Goal: Task Accomplishment & Management: Use online tool/utility

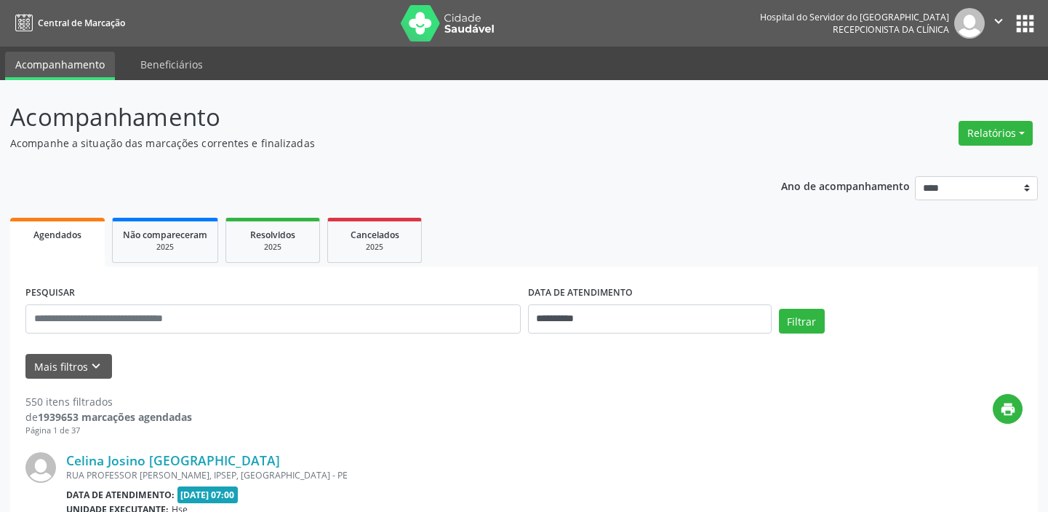
select select "*"
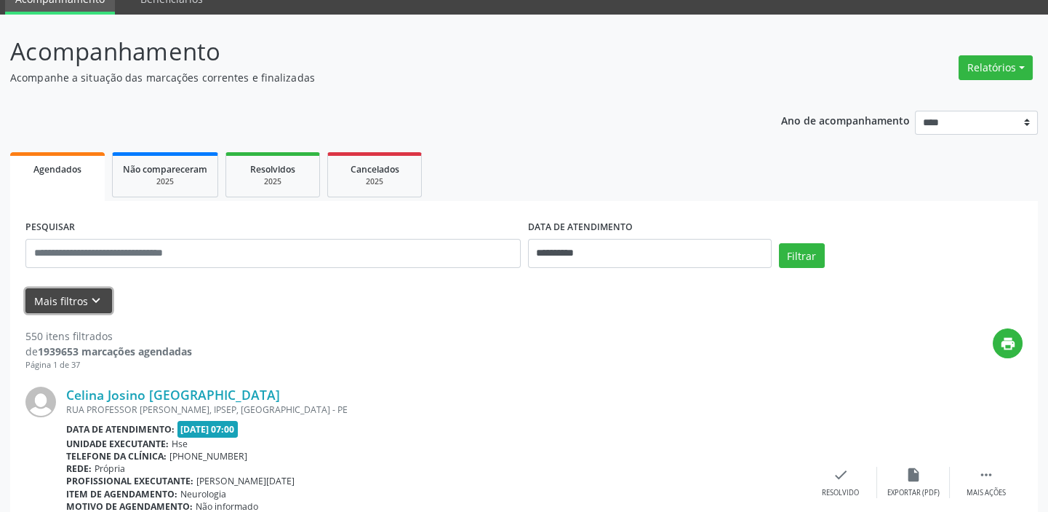
click at [96, 293] on icon "keyboard_arrow_down" at bounding box center [96, 300] width 16 height 16
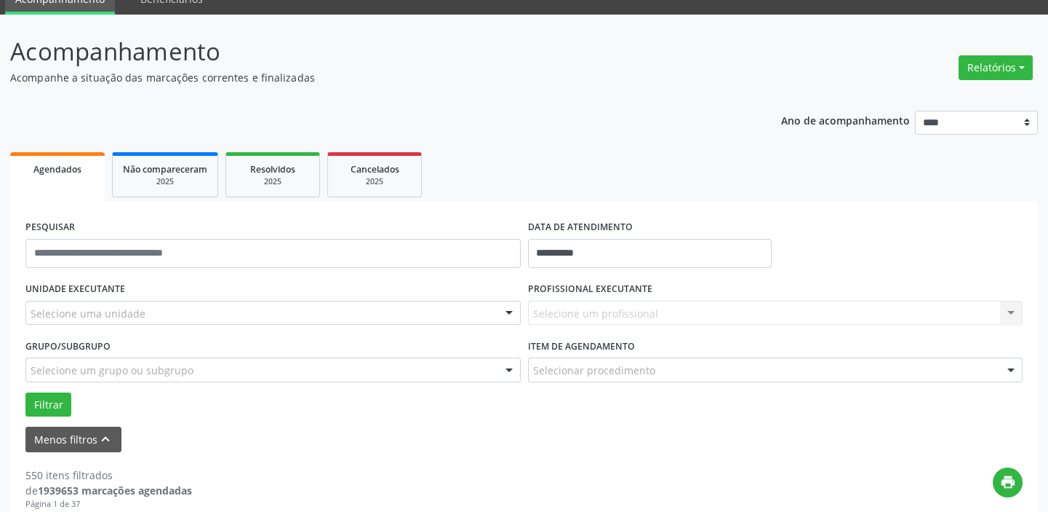
click at [159, 311] on div "Selecione uma unidade" at bounding box center [273, 313] width 496 height 25
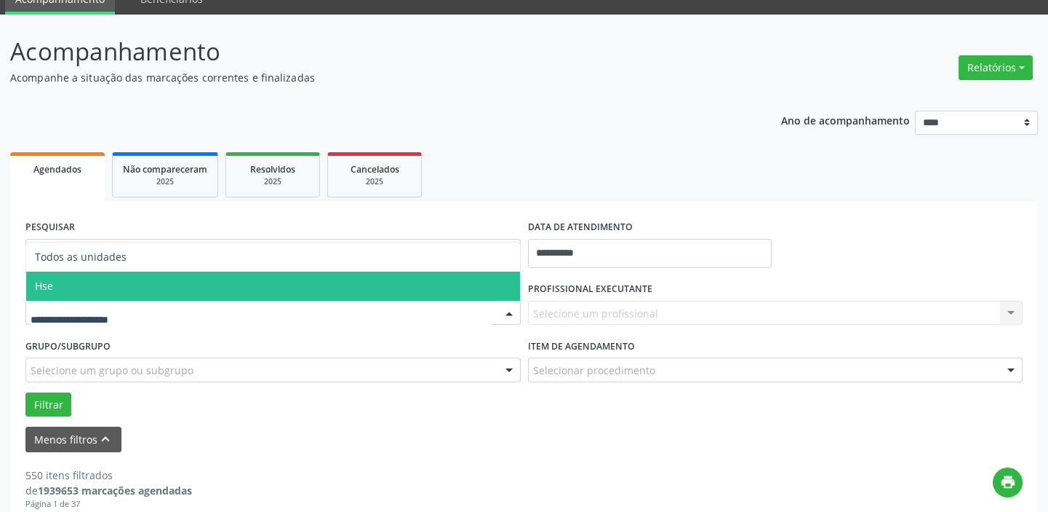
click at [144, 286] on span "Hse" at bounding box center [273, 285] width 494 height 29
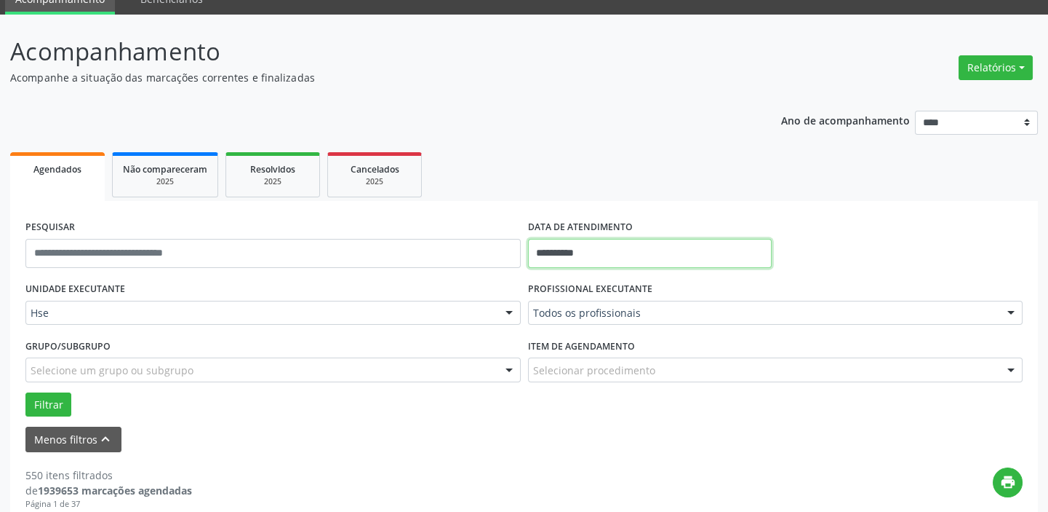
click at [615, 249] on input "**********" at bounding box center [650, 253] width 244 height 29
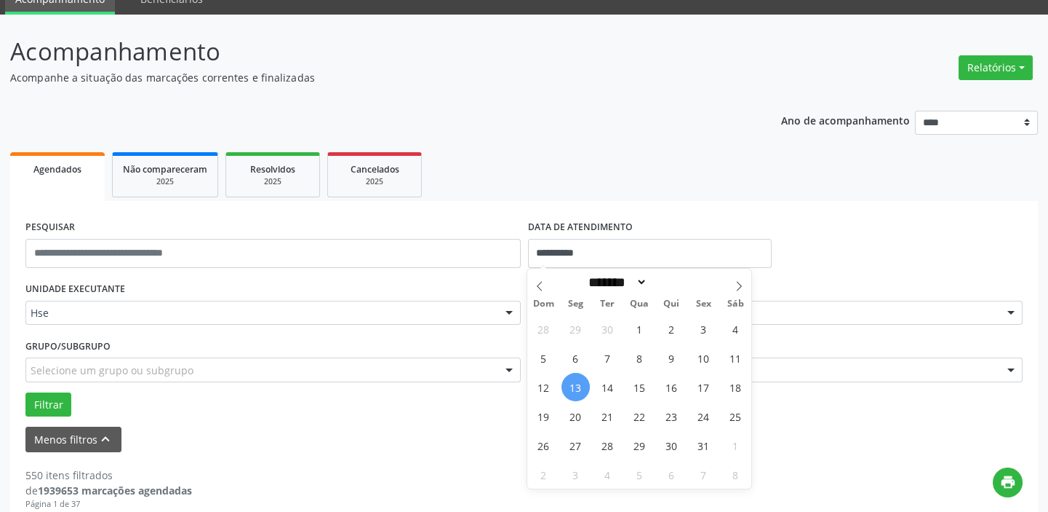
click at [575, 388] on span "13" at bounding box center [576, 387] width 28 height 28
type input "**********"
click at [575, 388] on span "13" at bounding box center [576, 387] width 28 height 28
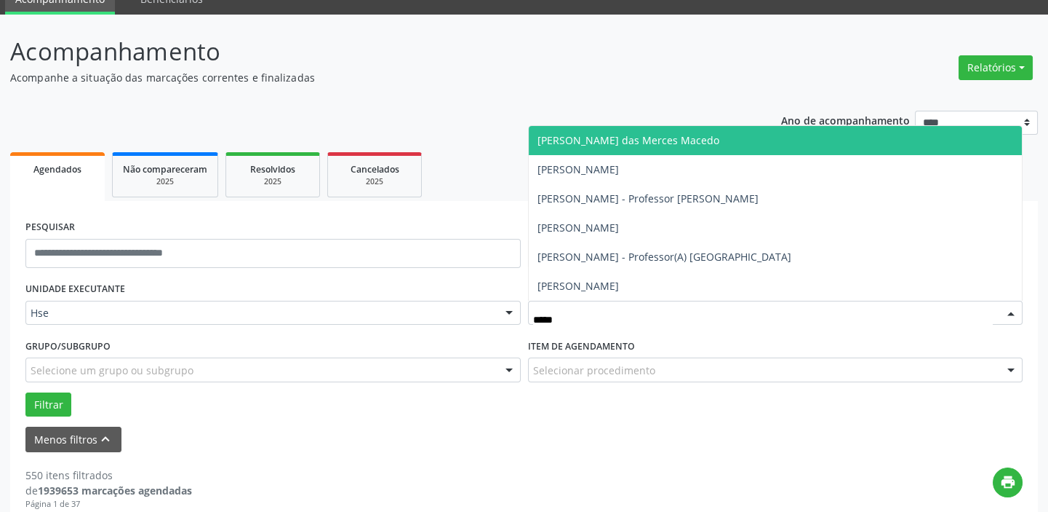
type input "*****"
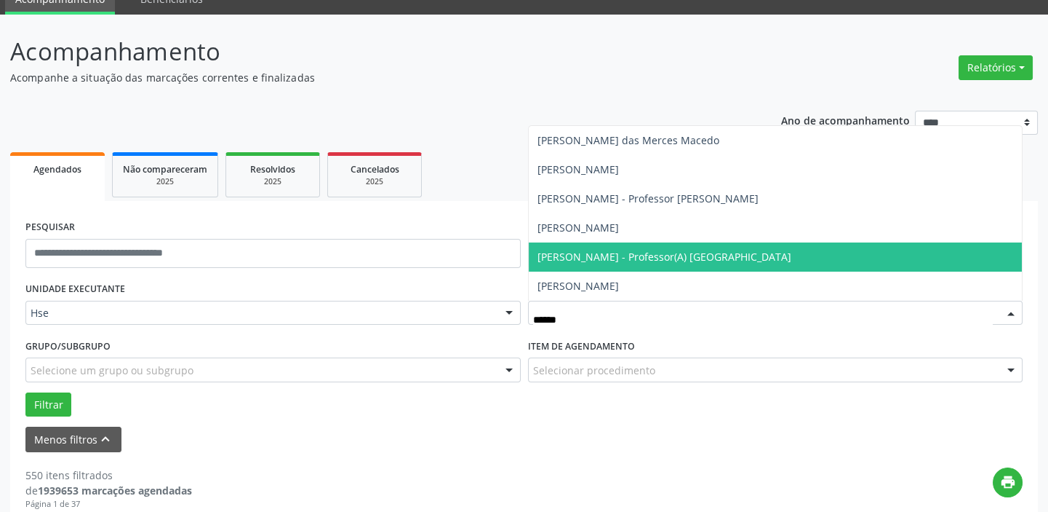
click at [659, 247] on span "[PERSON_NAME] - Professor(A) [GEOGRAPHIC_DATA]" at bounding box center [776, 256] width 494 height 29
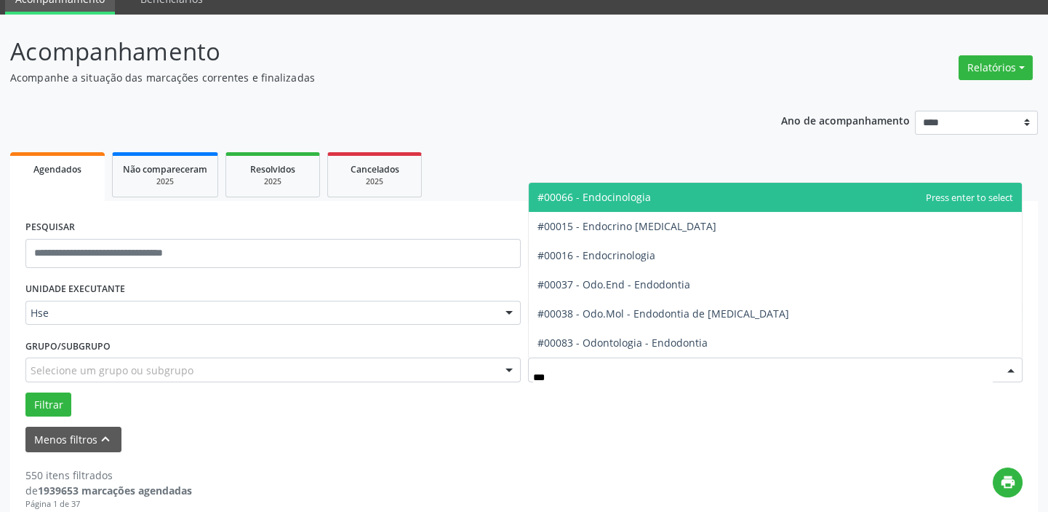
type input "****"
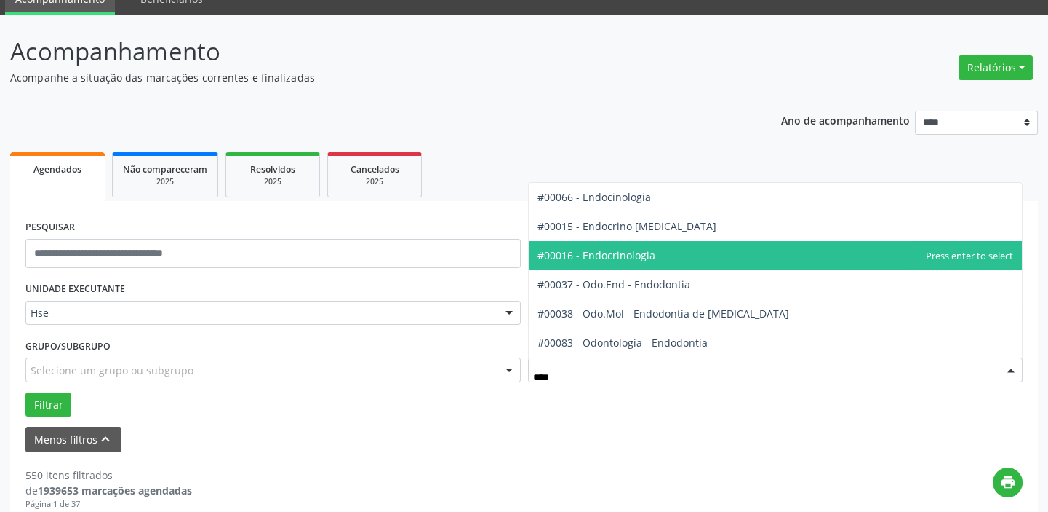
click at [682, 255] on span "#00016 - Endocrinologia" at bounding box center [776, 255] width 494 height 29
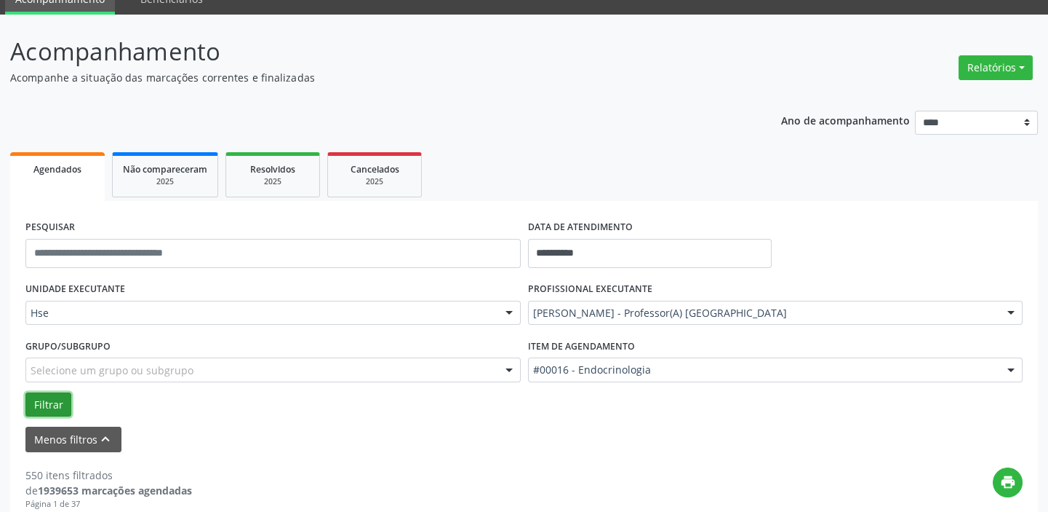
click at [41, 402] on button "Filtrar" at bounding box center [48, 404] width 46 height 25
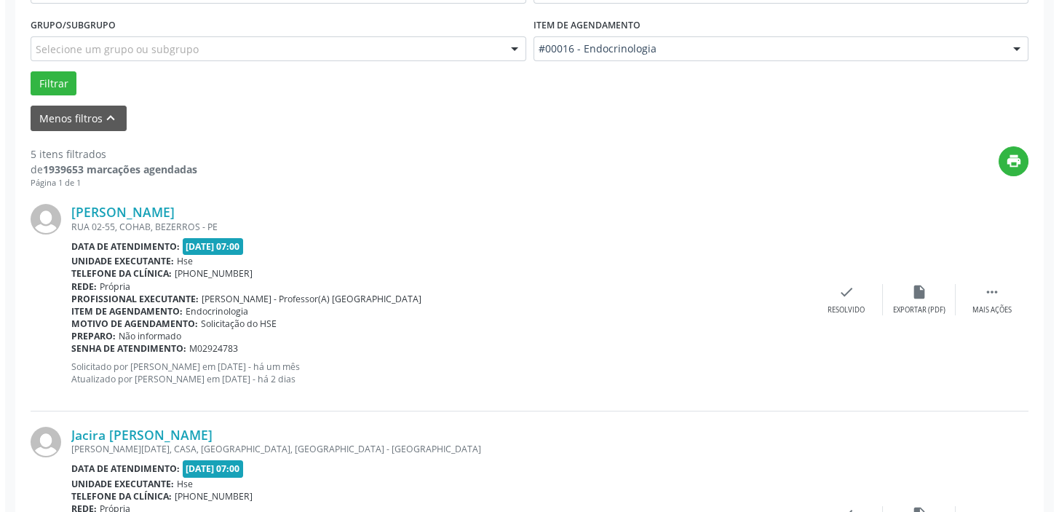
scroll to position [397, 0]
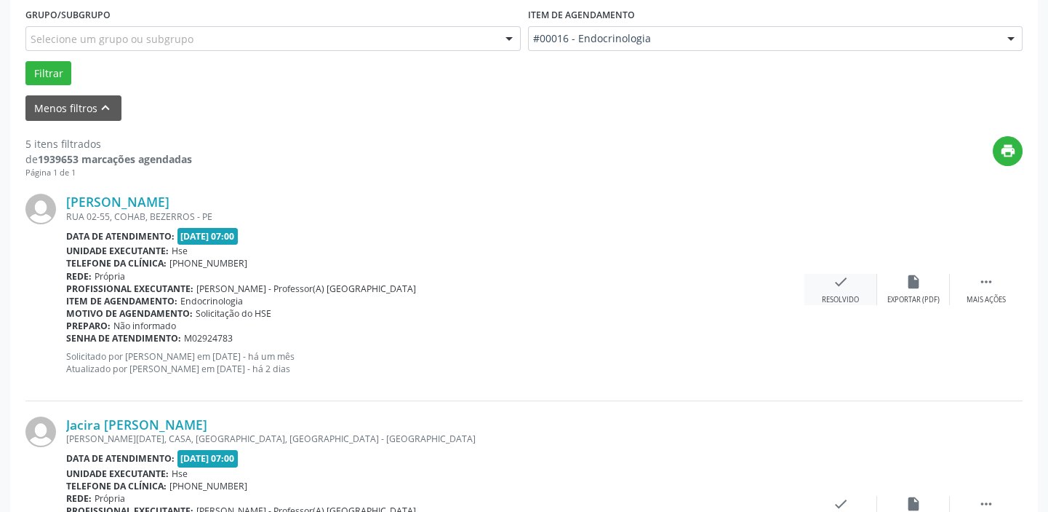
click at [835, 290] on div "check Resolvido" at bounding box center [841, 289] width 73 height 31
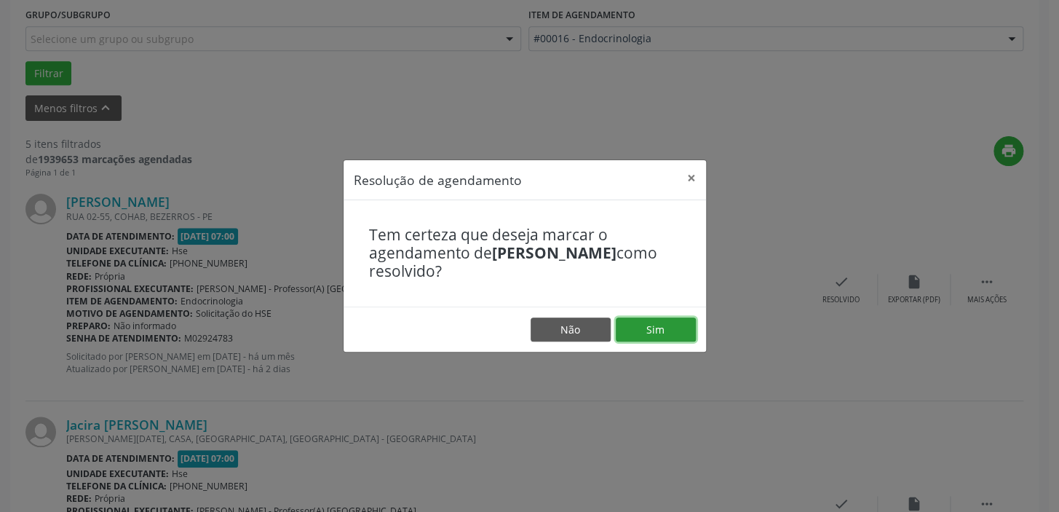
click at [672, 326] on button "Sim" at bounding box center [656, 329] width 80 height 25
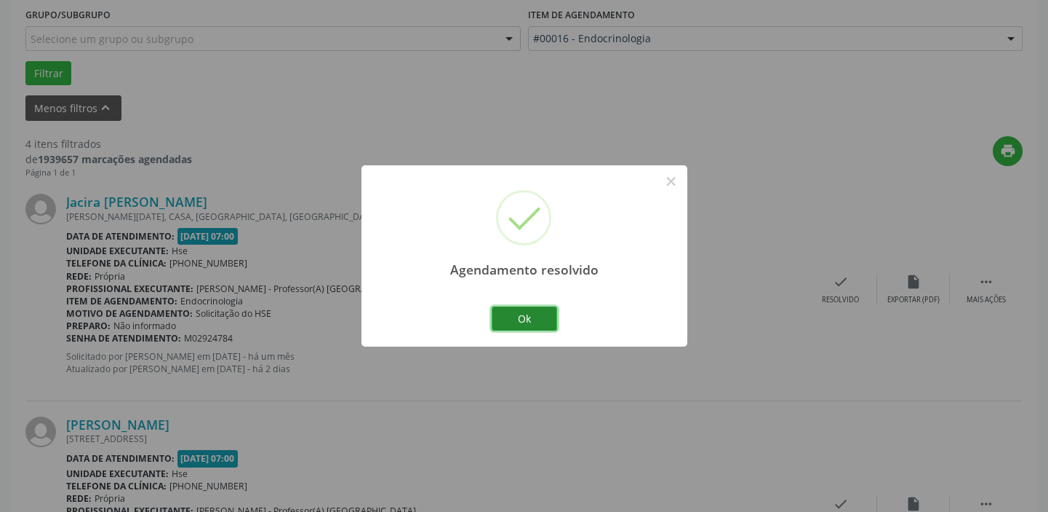
click at [546, 319] on button "Ok" at bounding box center [524, 318] width 65 height 25
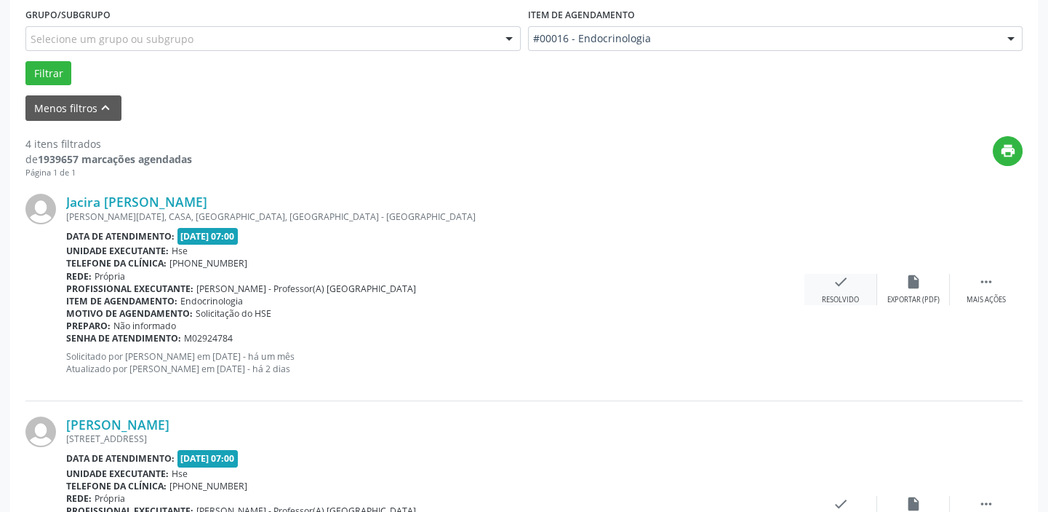
click at [824, 284] on div "check Resolvido" at bounding box center [841, 289] width 73 height 31
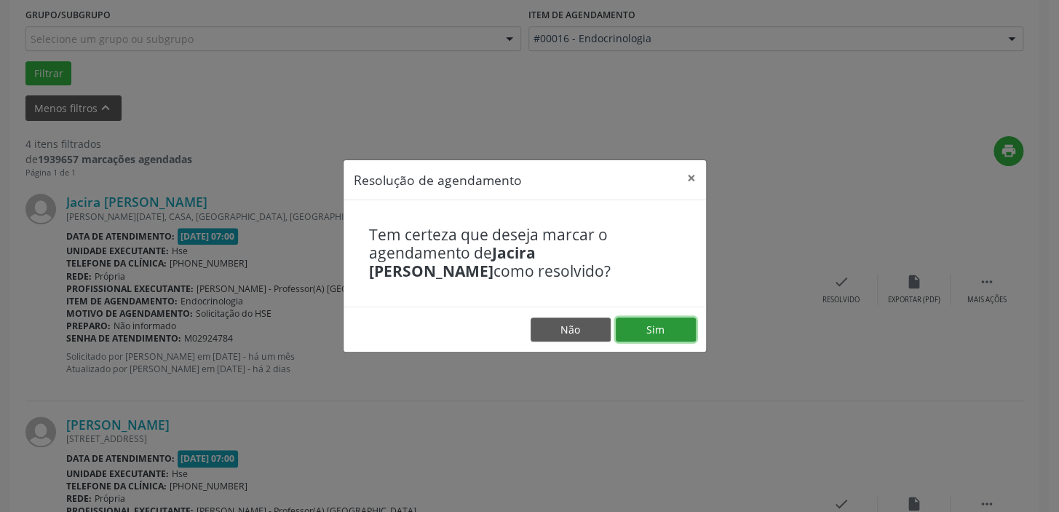
click at [642, 331] on button "Sim" at bounding box center [656, 329] width 80 height 25
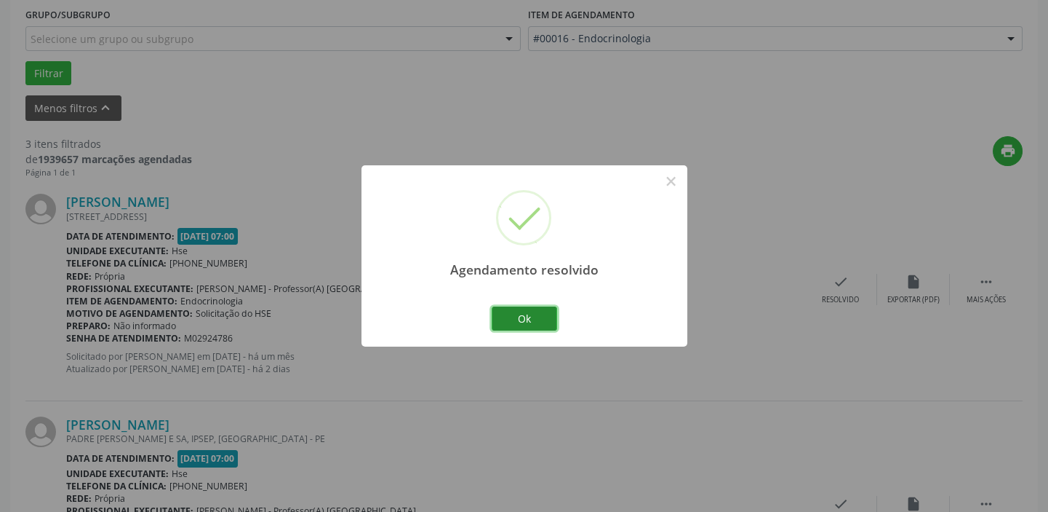
click at [525, 321] on button "Ok" at bounding box center [524, 318] width 65 height 25
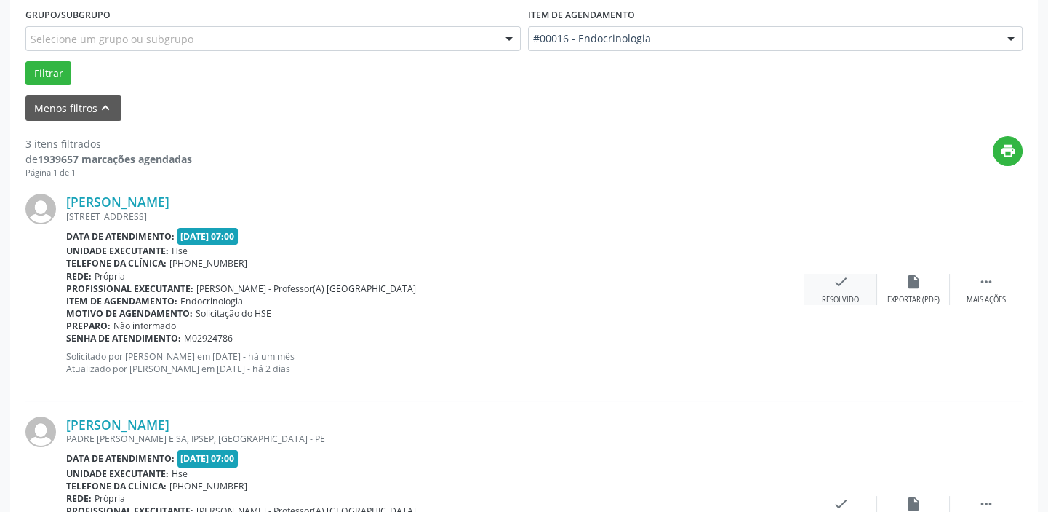
click at [841, 285] on icon "check" at bounding box center [841, 282] width 16 height 16
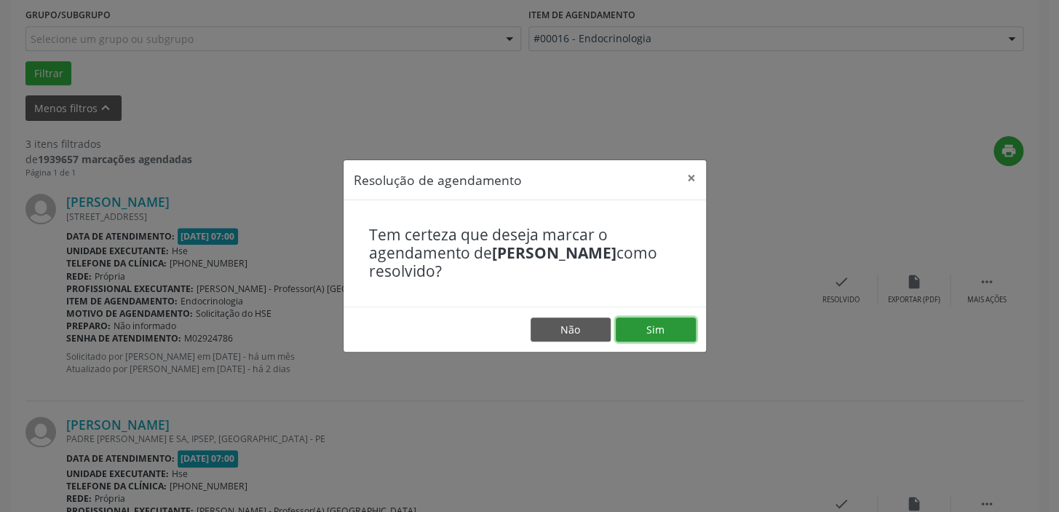
click at [663, 327] on button "Sim" at bounding box center [656, 329] width 80 height 25
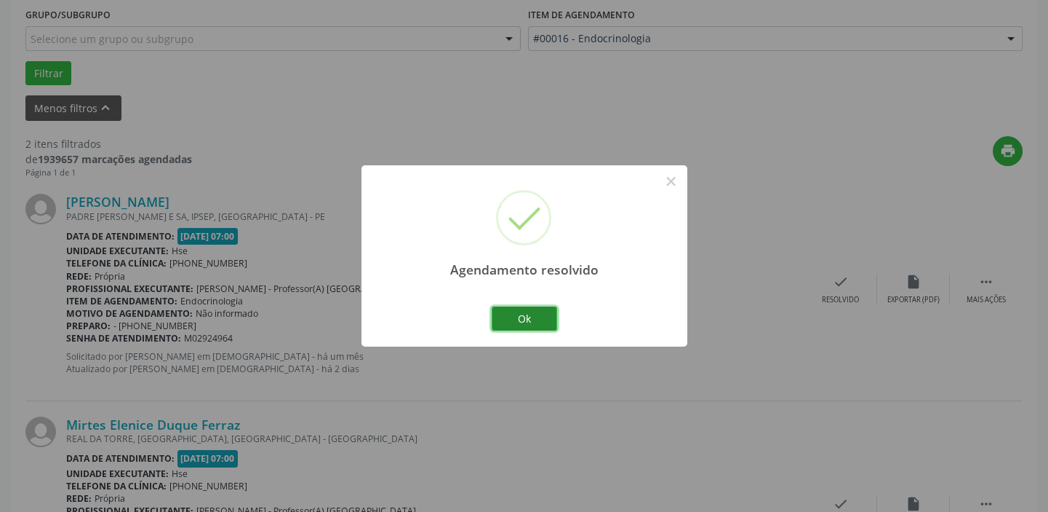
click at [537, 315] on button "Ok" at bounding box center [524, 318] width 65 height 25
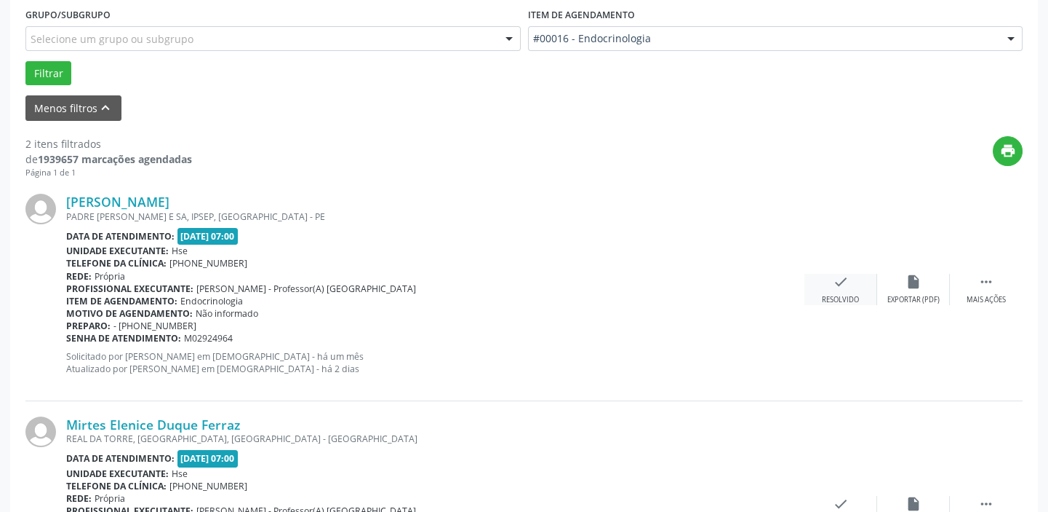
click at [837, 301] on div "Resolvido" at bounding box center [840, 300] width 37 height 10
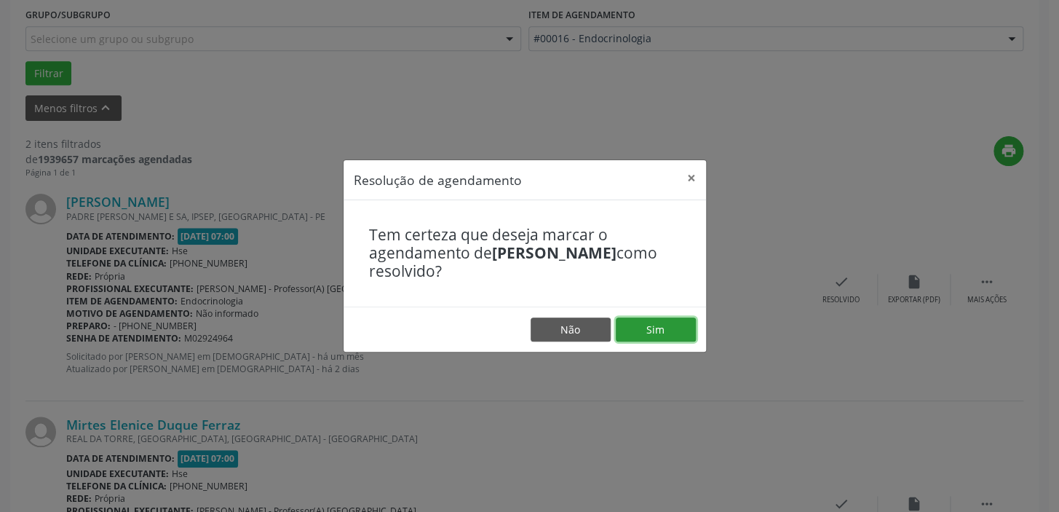
click at [659, 331] on button "Sim" at bounding box center [656, 329] width 80 height 25
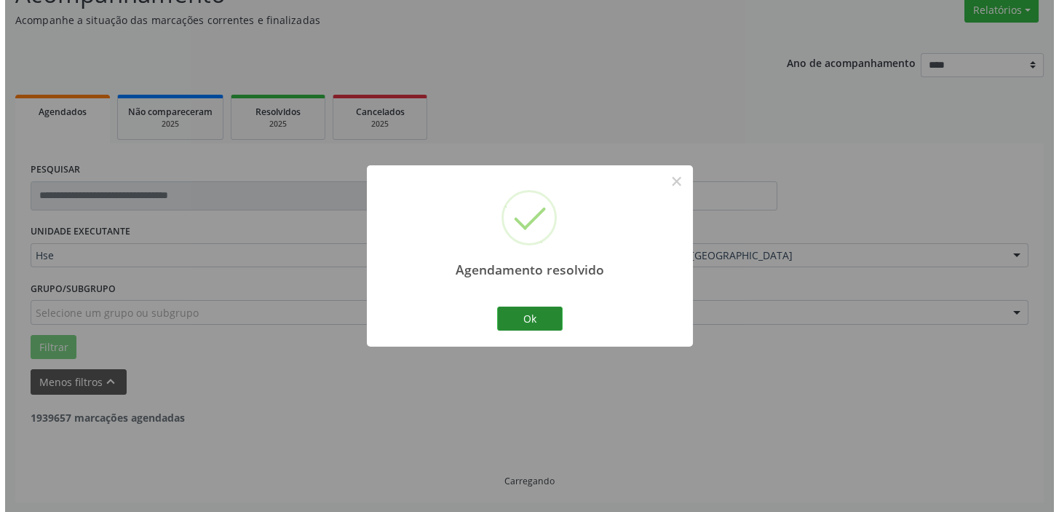
scroll to position [310, 0]
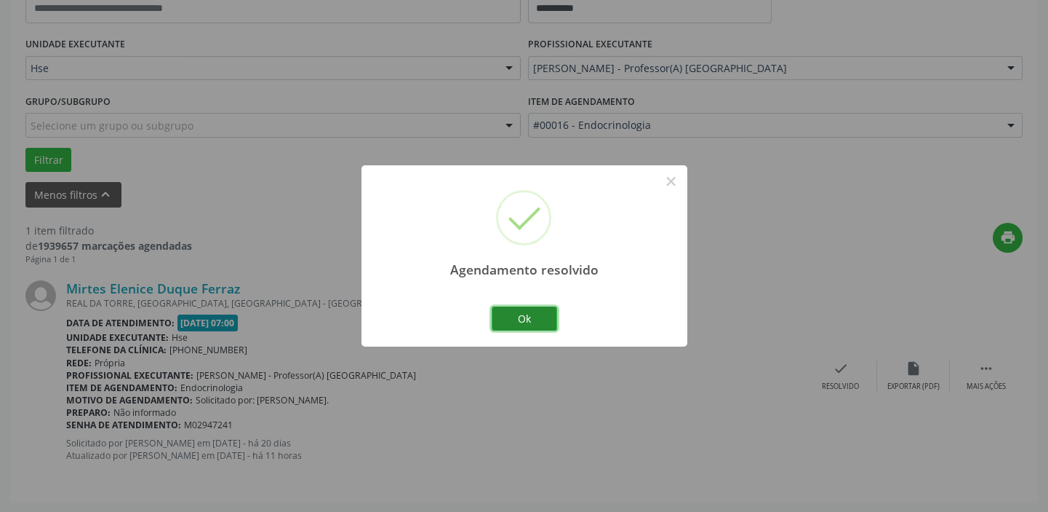
click at [548, 314] on button "Ok" at bounding box center [524, 318] width 65 height 25
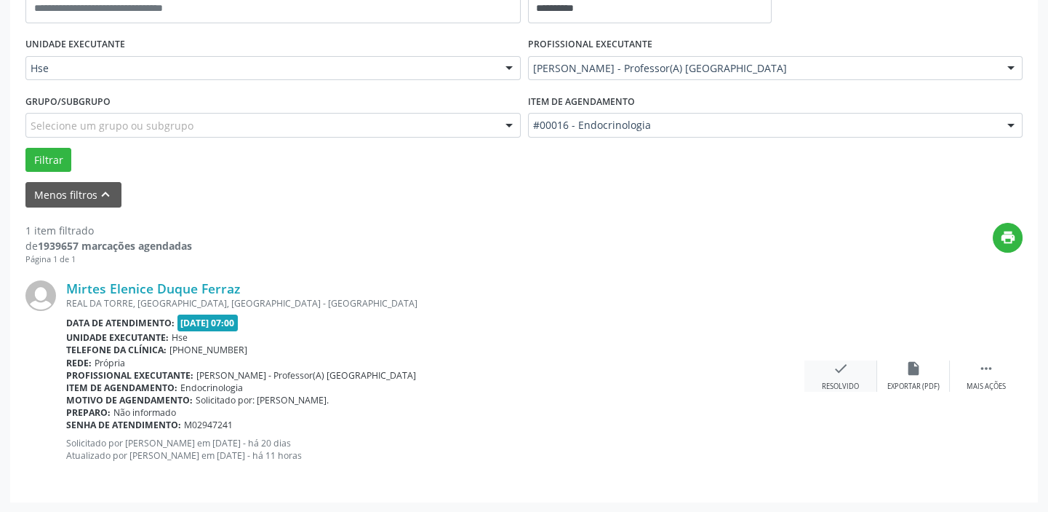
click at [836, 365] on icon "check" at bounding box center [841, 368] width 16 height 16
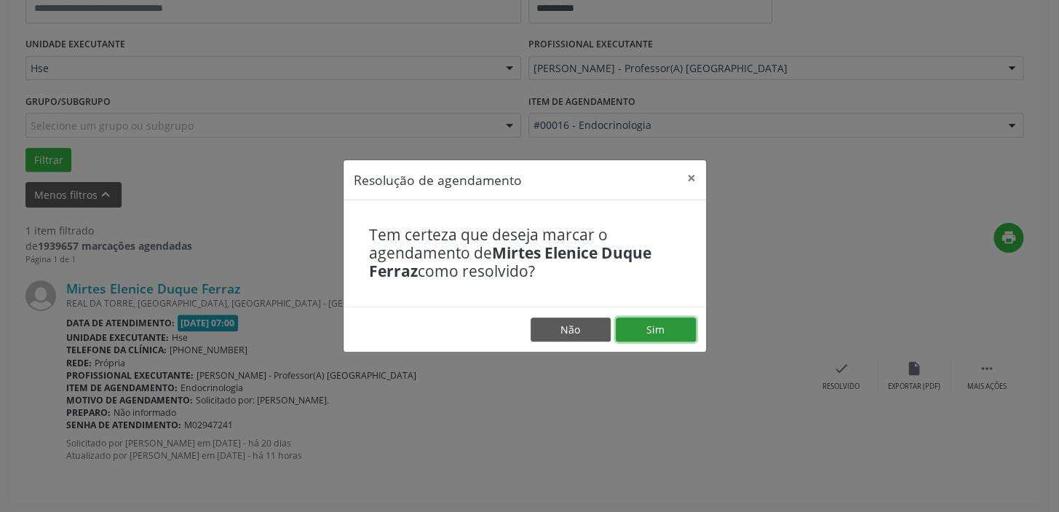
click at [664, 327] on button "Sim" at bounding box center [656, 329] width 80 height 25
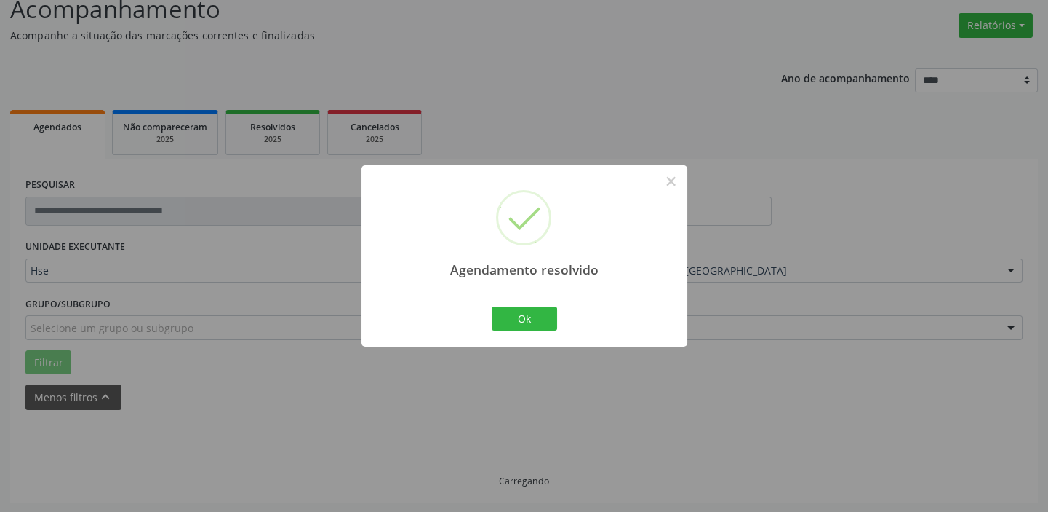
scroll to position [76, 0]
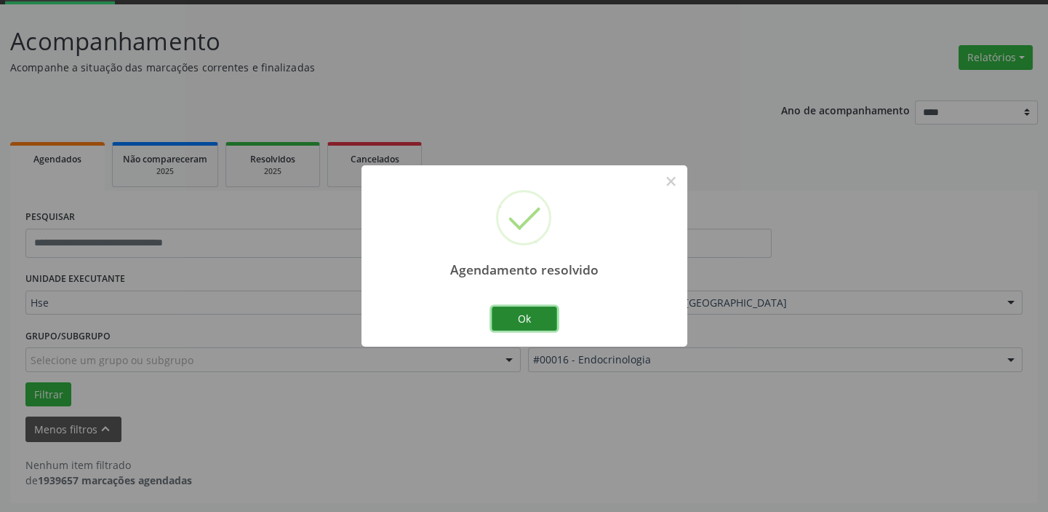
click at [538, 312] on button "Ok" at bounding box center [524, 318] width 65 height 25
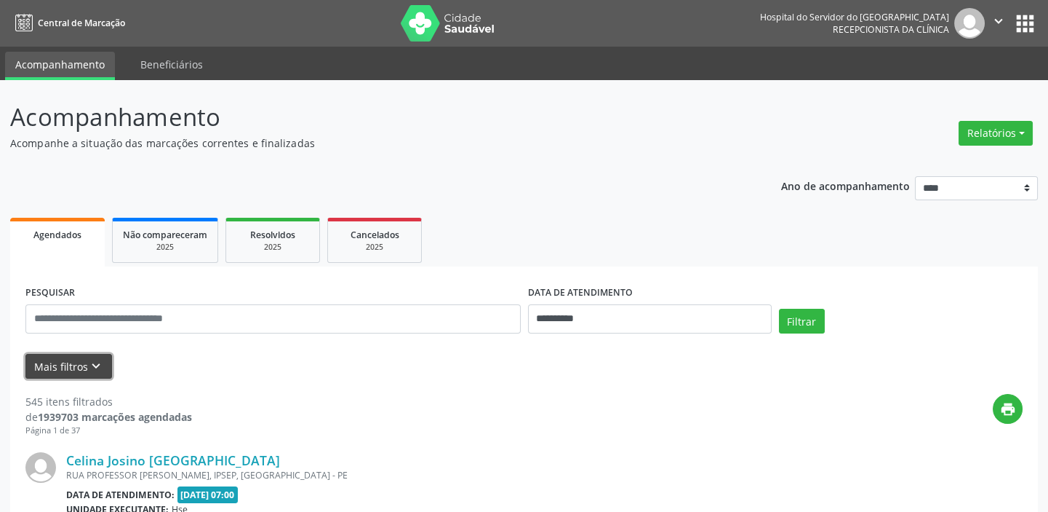
click at [101, 359] on icon "keyboard_arrow_down" at bounding box center [96, 366] width 16 height 16
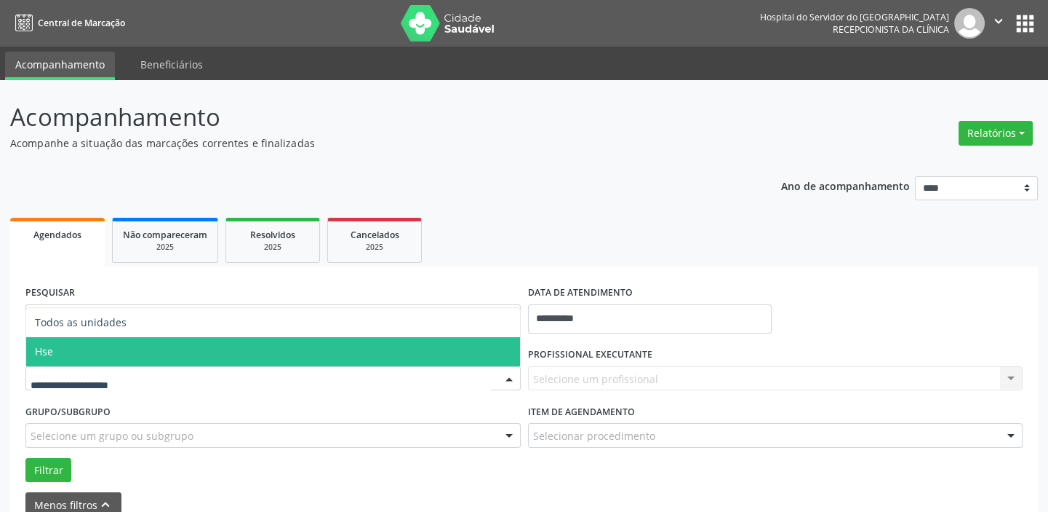
click at [149, 355] on span "Hse" at bounding box center [273, 351] width 494 height 29
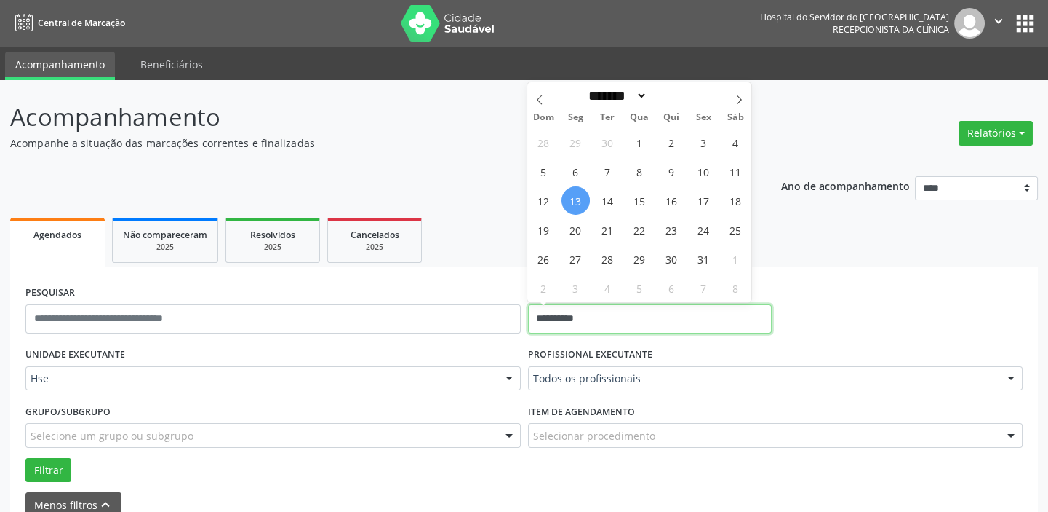
click at [564, 317] on input "**********" at bounding box center [650, 318] width 244 height 29
click at [575, 198] on span "13" at bounding box center [576, 200] width 28 height 28
type input "**********"
click at [576, 198] on span "13" at bounding box center [576, 200] width 28 height 28
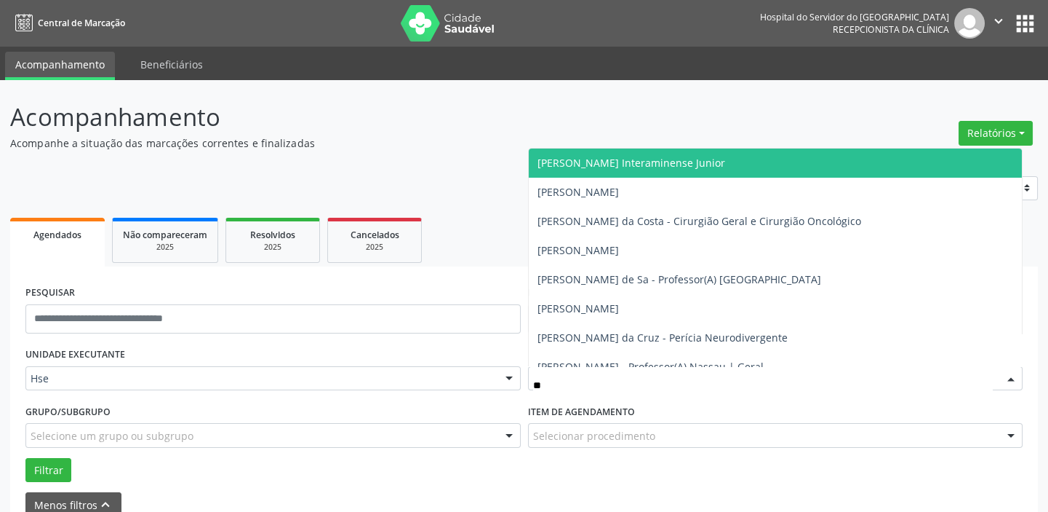
type input "***"
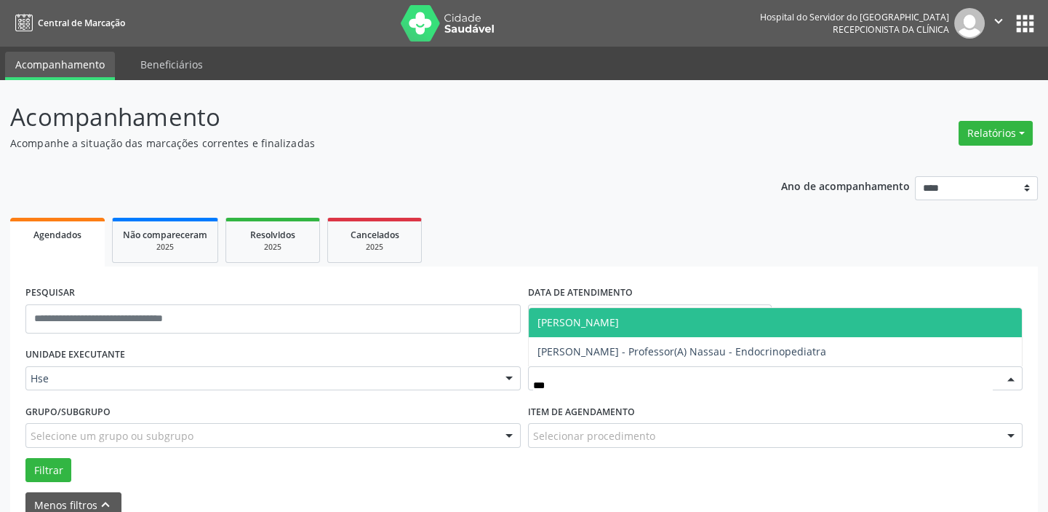
click at [684, 318] on span "[PERSON_NAME]" at bounding box center [776, 322] width 494 height 29
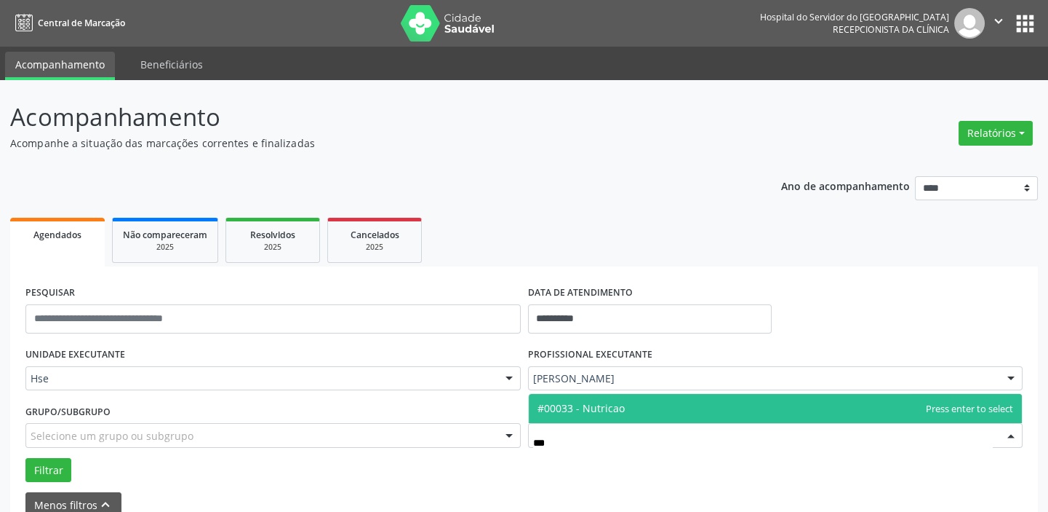
type input "****"
click at [643, 405] on span "#00033 - Nutricao" at bounding box center [776, 408] width 494 height 29
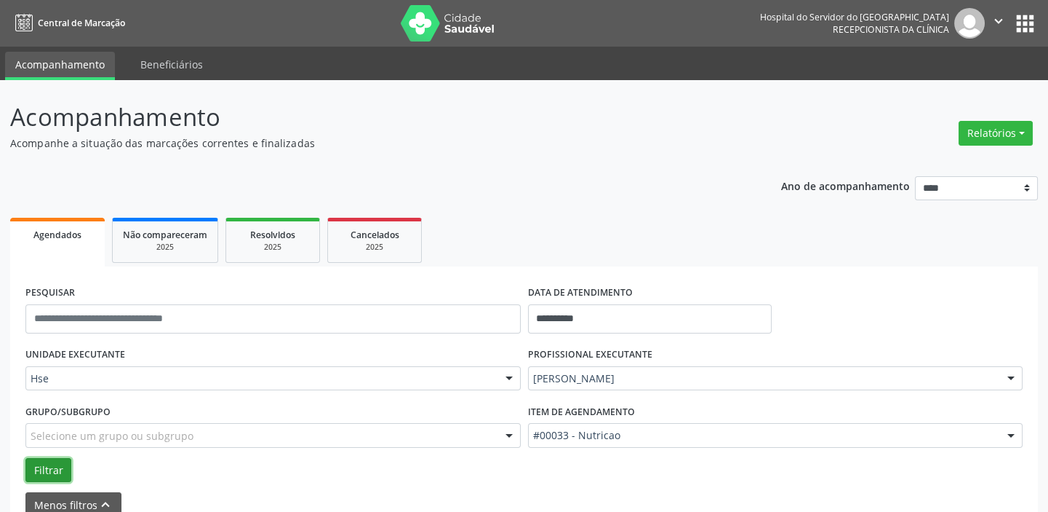
click at [58, 462] on button "Filtrar" at bounding box center [48, 470] width 46 height 25
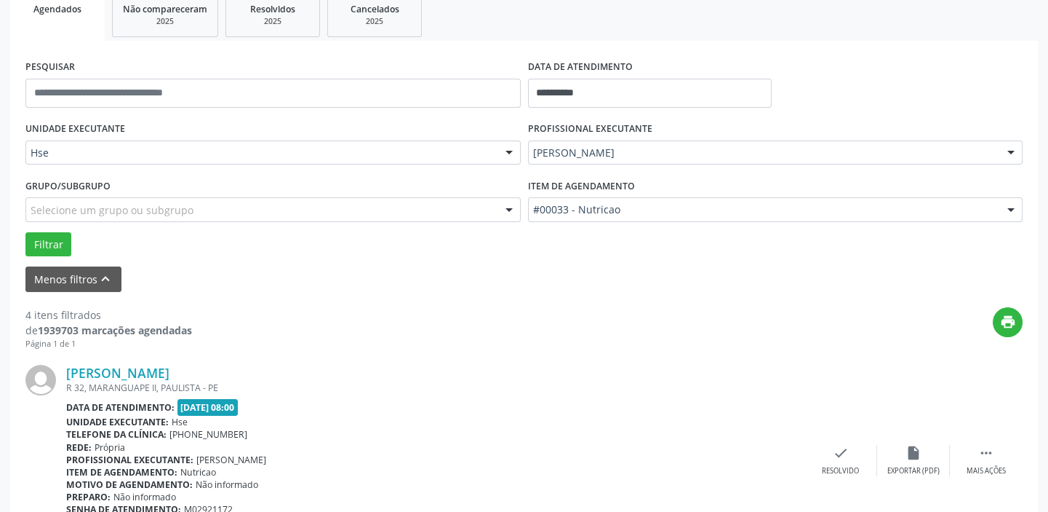
scroll to position [264, 0]
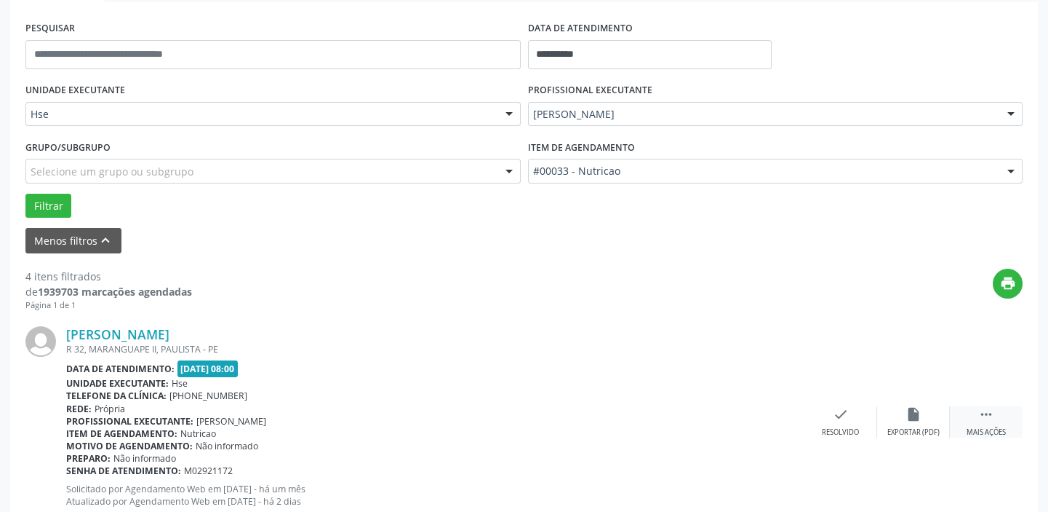
click at [995, 410] on div " Mais ações" at bounding box center [986, 421] width 73 height 31
click at [915, 407] on icon "alarm_off" at bounding box center [914, 414] width 16 height 16
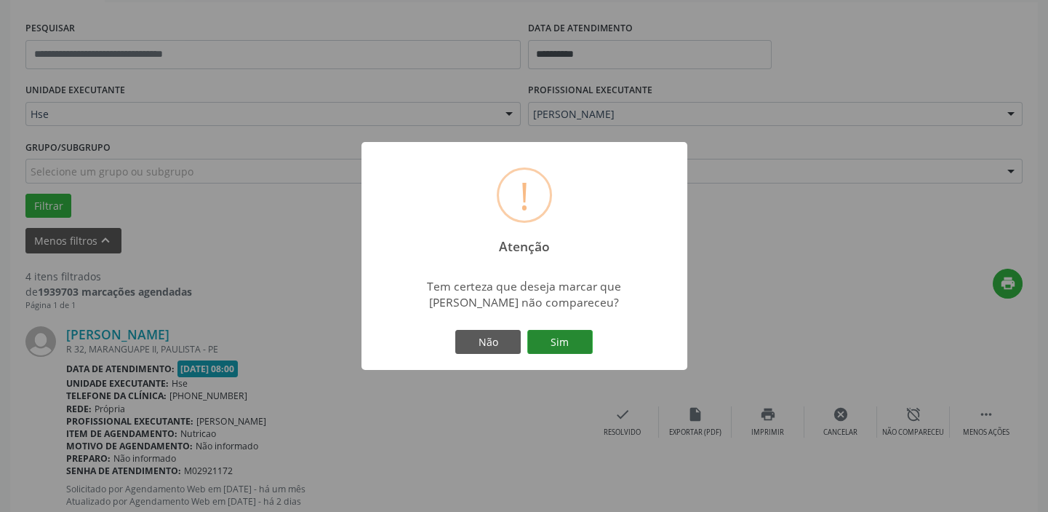
click at [569, 344] on button "Sim" at bounding box center [560, 342] width 65 height 25
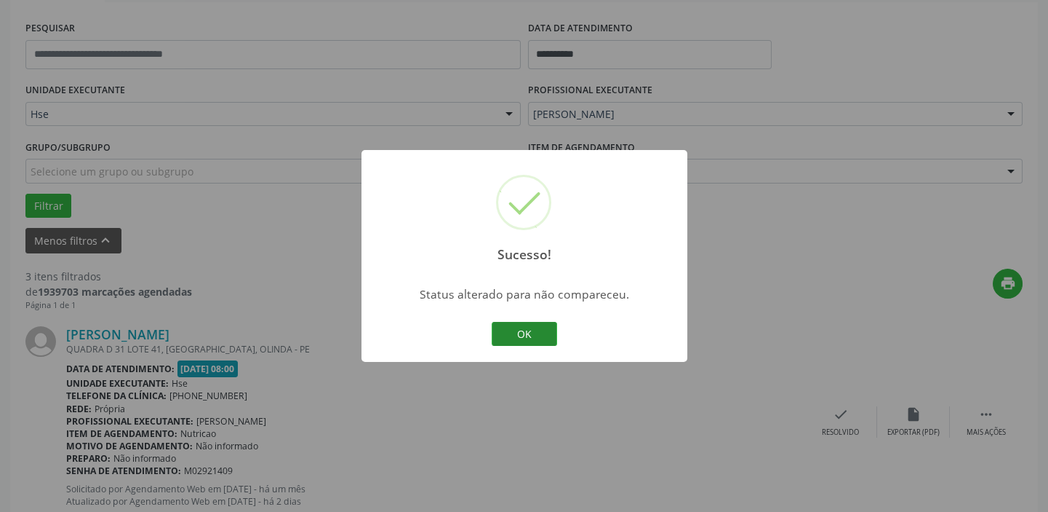
click at [542, 332] on button "OK" at bounding box center [524, 334] width 65 height 25
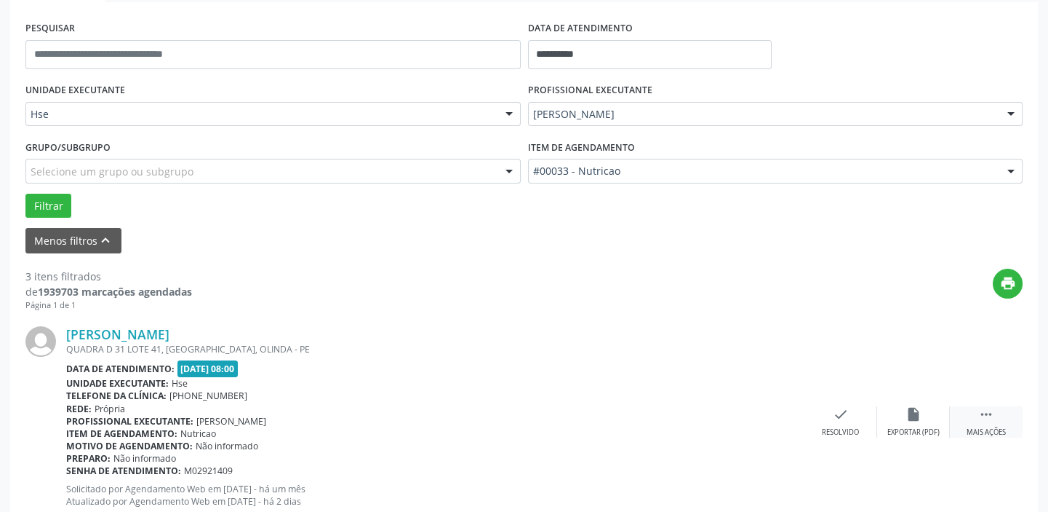
click at [1001, 428] on div "Mais ações" at bounding box center [986, 432] width 39 height 10
click at [924, 410] on div "alarm_off Não compareceu" at bounding box center [913, 421] width 73 height 31
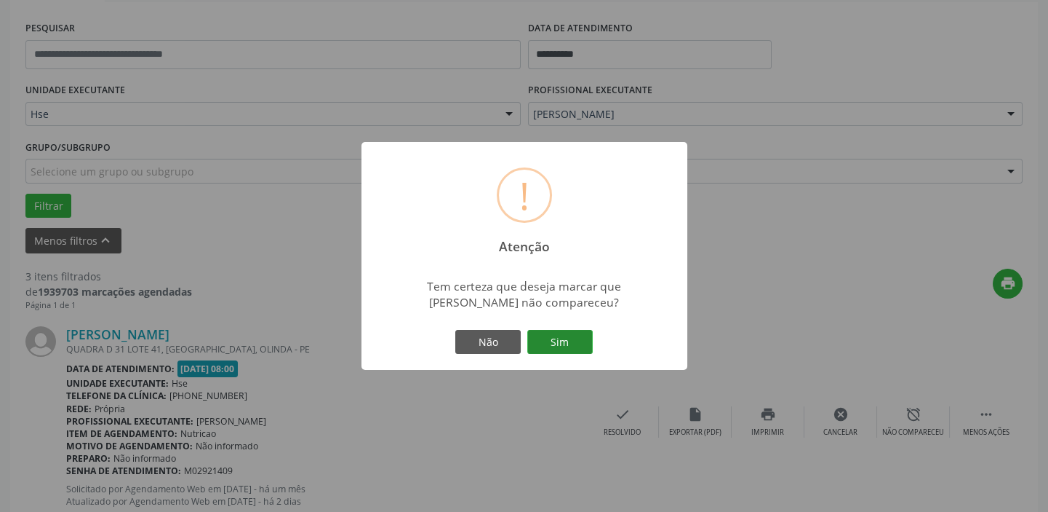
click at [553, 338] on button "Sim" at bounding box center [560, 342] width 65 height 25
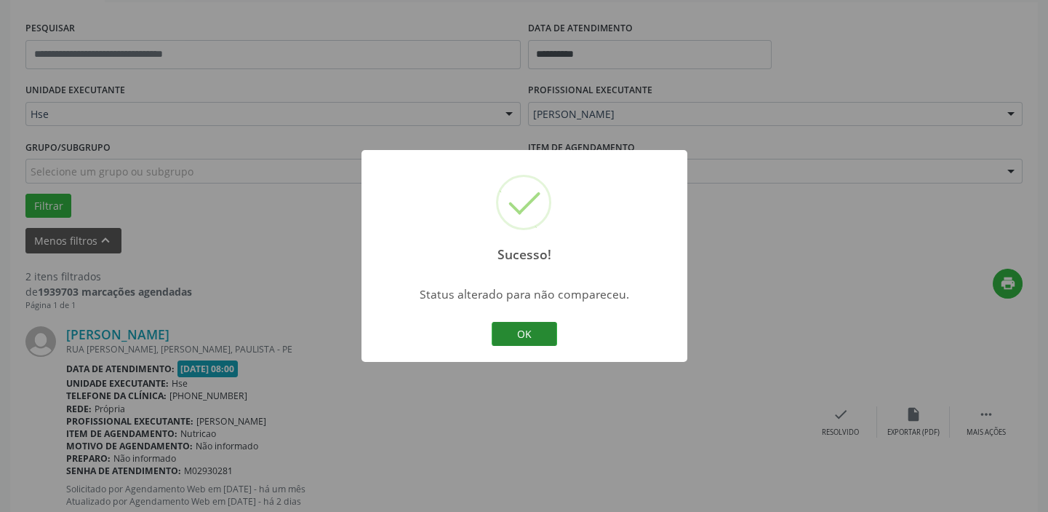
click at [538, 335] on button "OK" at bounding box center [524, 334] width 65 height 25
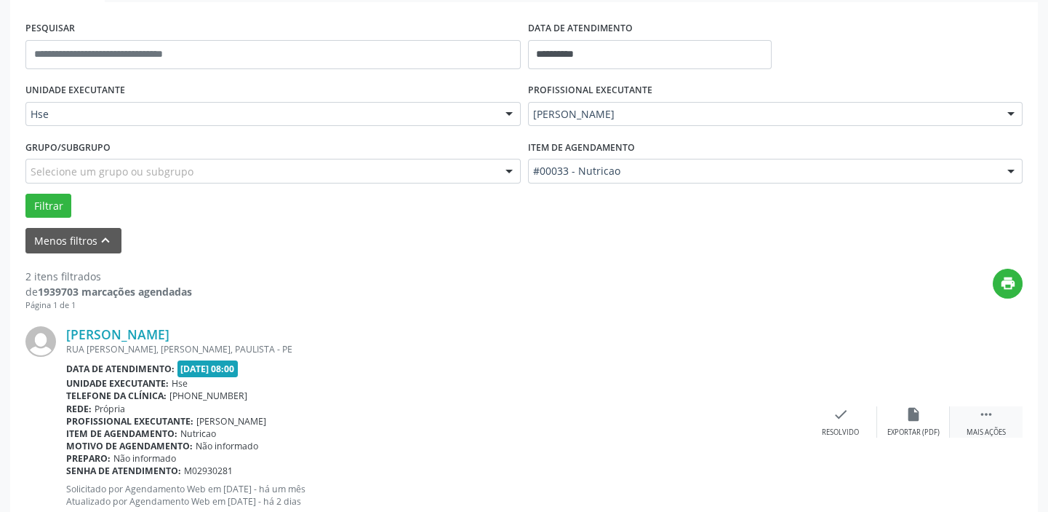
click at [976, 422] on div " Mais ações" at bounding box center [986, 421] width 73 height 31
click at [916, 413] on icon "alarm_off" at bounding box center [914, 414] width 16 height 16
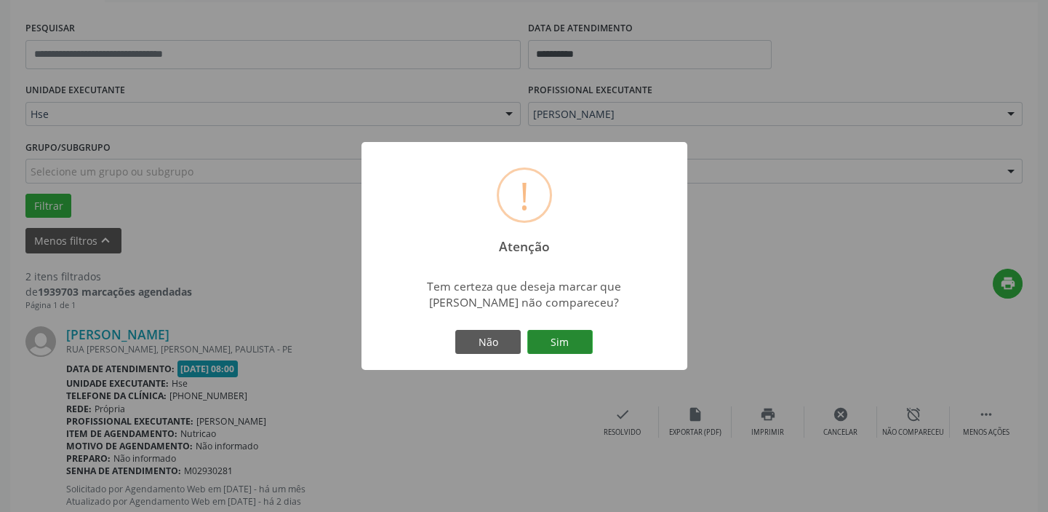
click at [565, 334] on button "Sim" at bounding box center [560, 342] width 65 height 25
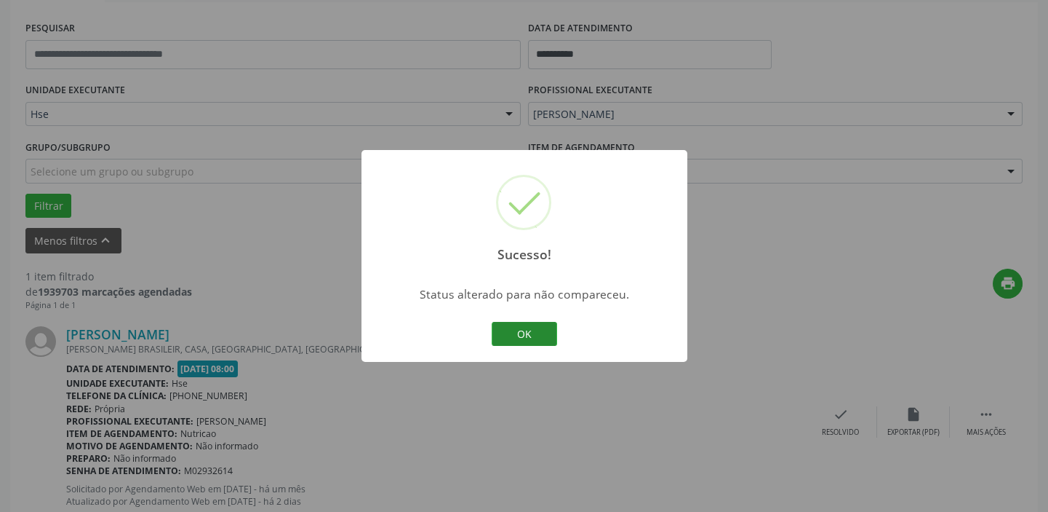
click at [544, 333] on button "OK" at bounding box center [524, 334] width 65 height 25
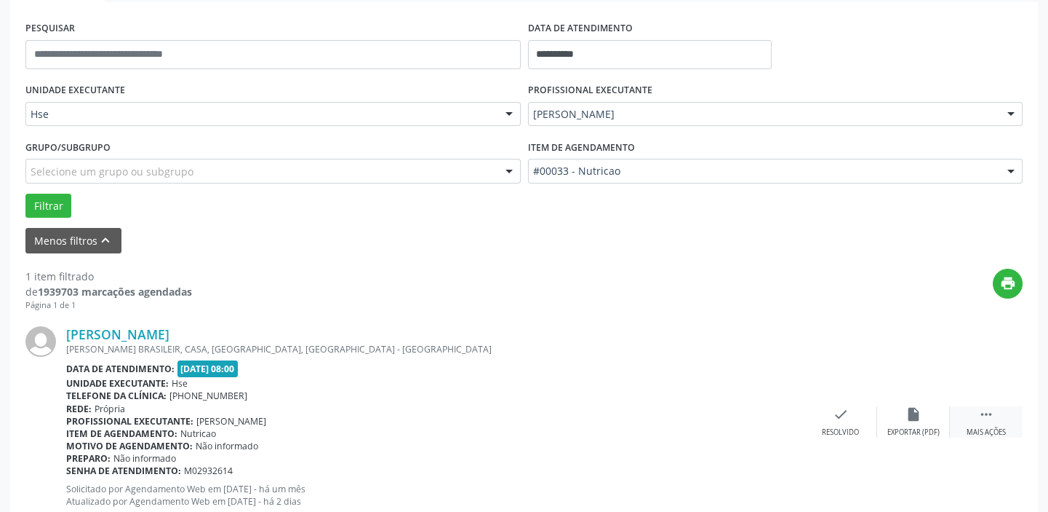
click at [1003, 427] on div "Mais ações" at bounding box center [986, 432] width 39 height 10
click at [917, 417] on icon "alarm_off" at bounding box center [914, 414] width 16 height 16
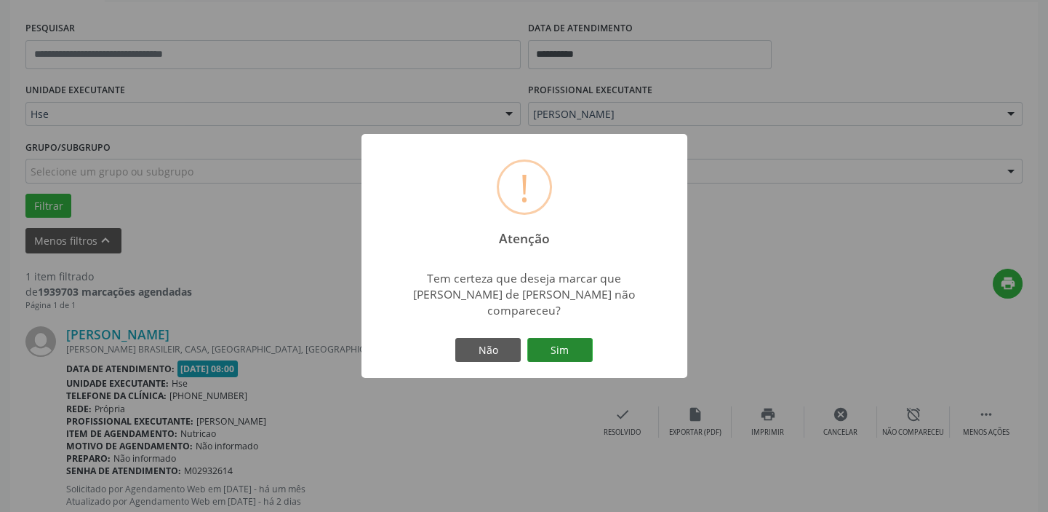
click at [560, 339] on button "Sim" at bounding box center [560, 350] width 65 height 25
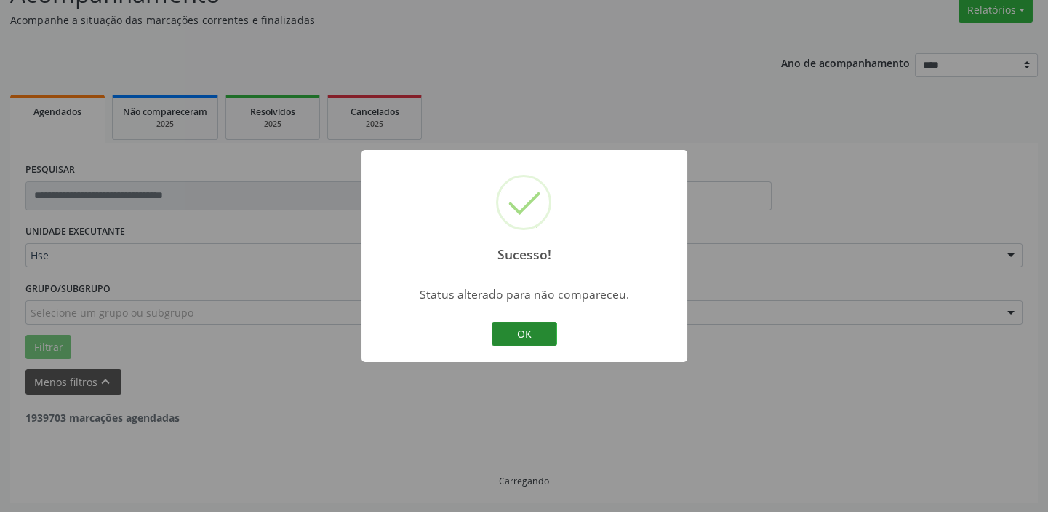
scroll to position [76, 0]
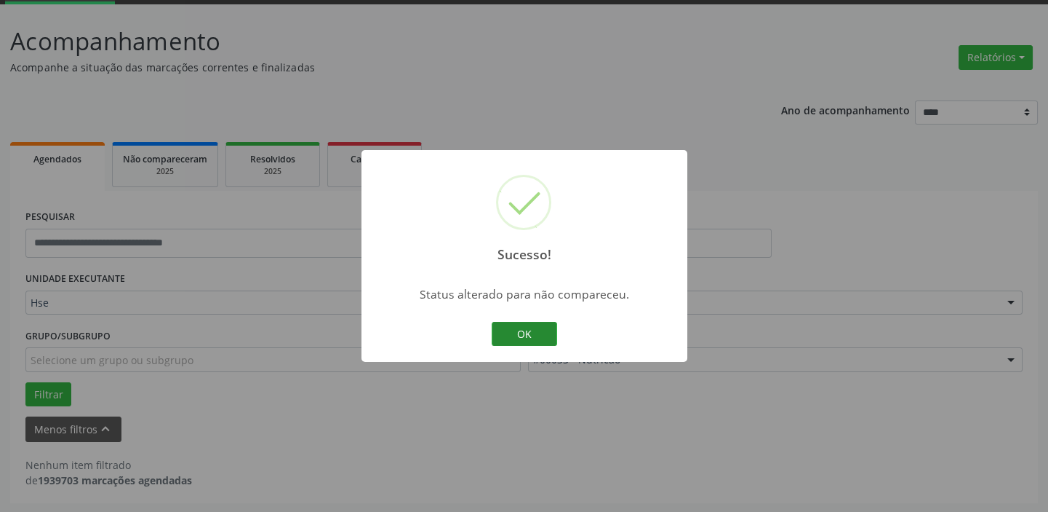
click at [522, 331] on button "OK" at bounding box center [524, 334] width 65 height 25
